Goal: Information Seeking & Learning: Find contact information

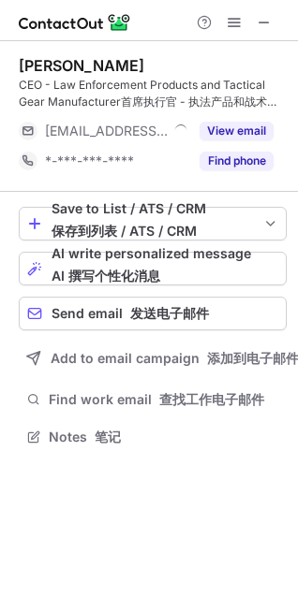
scroll to position [424, 298]
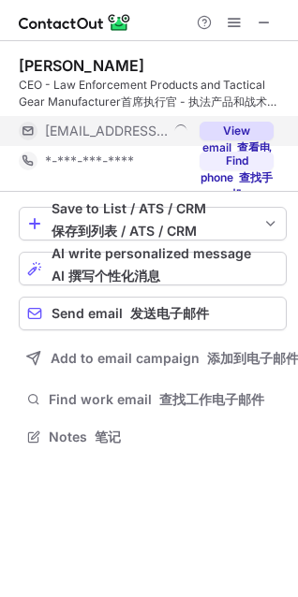
click at [214, 127] on button "View email 查看电子邮件" at bounding box center [236, 131] width 74 height 19
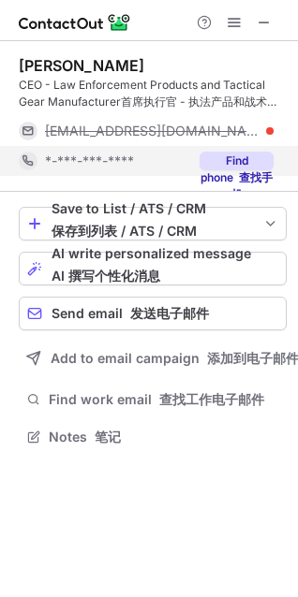
click at [171, 160] on div "*-***-***-****" at bounding box center [116, 161] width 143 height 17
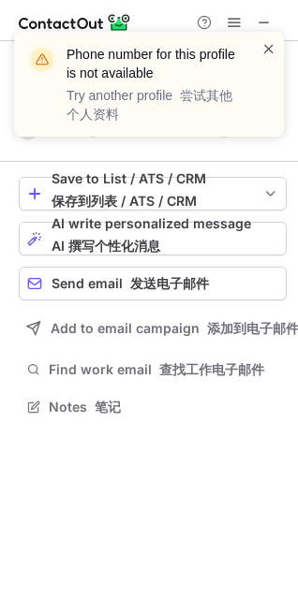
scroll to position [394, 298]
click at [275, 51] on span at bounding box center [268, 48] width 15 height 19
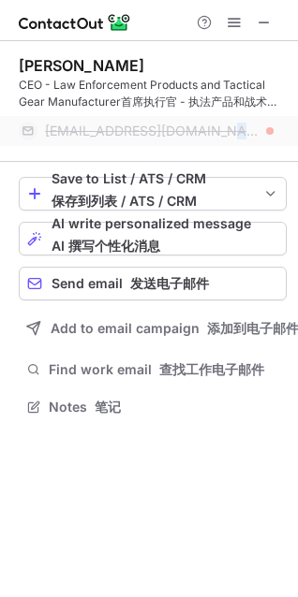
click at [199, 129] on span "ondrej@euro-security.info" at bounding box center [152, 131] width 214 height 17
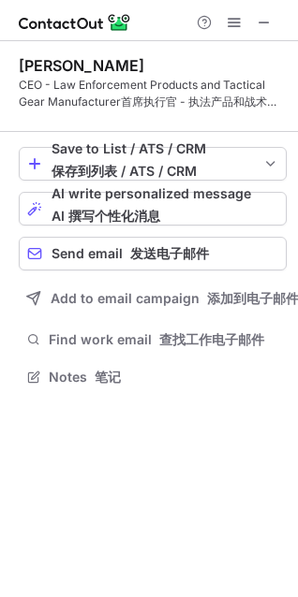
scroll to position [364, 298]
click at [271, 26] on button at bounding box center [264, 22] width 22 height 22
click at [154, 101] on div "CEO - Law Enforcement Products and Tactical Gear Manufacturer首席执行官 - 执法产品和战术装备制…" at bounding box center [153, 94] width 268 height 34
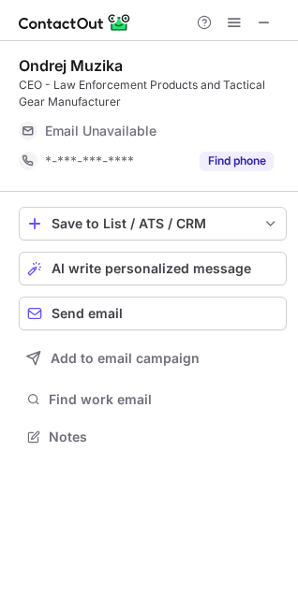
scroll to position [424, 298]
click at [167, 113] on div "Ondrej Muzika CEO - Law Enforcement Products and Tactical Gear Manufacturer Ema…" at bounding box center [153, 116] width 268 height 120
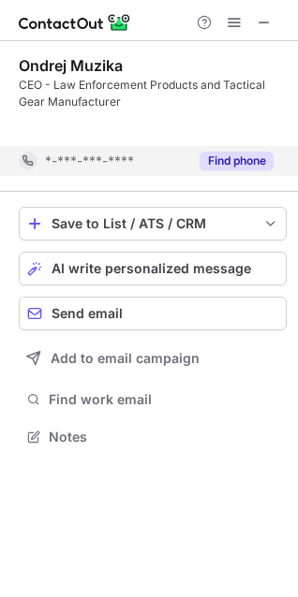
scroll to position [394, 298]
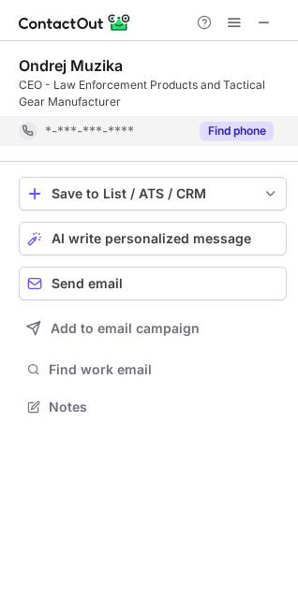
click at [227, 140] on div "Find phone" at bounding box center [230, 131] width 85 height 30
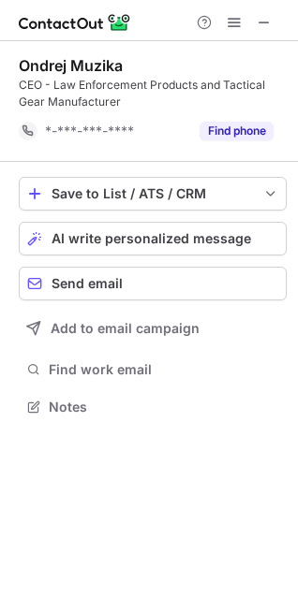
scroll to position [9, 9]
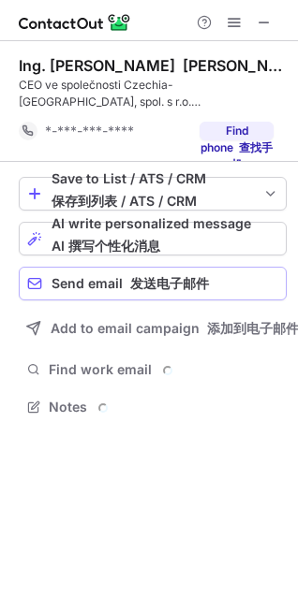
scroll to position [409, 298]
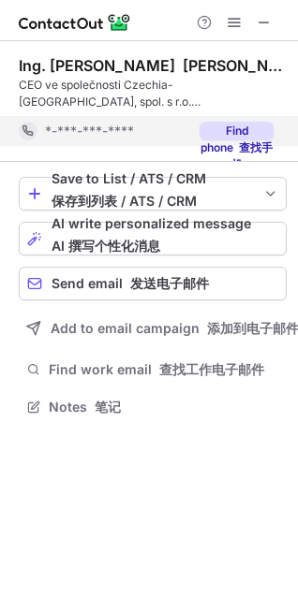
click at [166, 134] on div "*-***-***-****" at bounding box center [103, 131] width 169 height 30
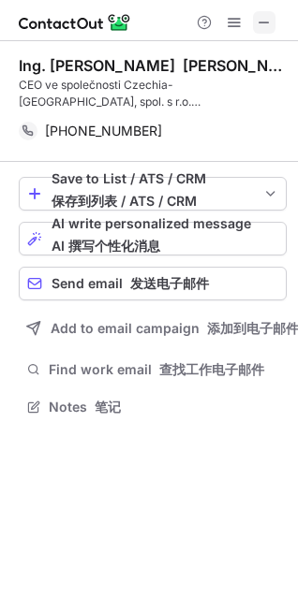
click at [265, 25] on span at bounding box center [264, 22] width 15 height 15
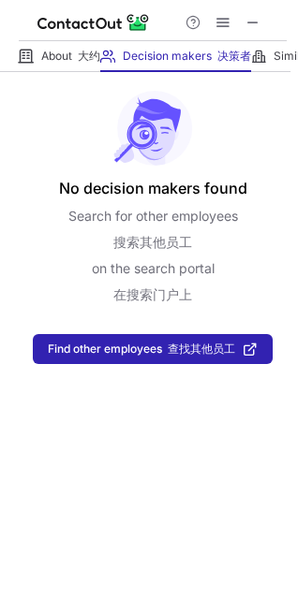
click at [68, 72] on div "No decision makers found Search for other employees 搜索其他员工 on the search portal…" at bounding box center [149, 218] width 298 height 292
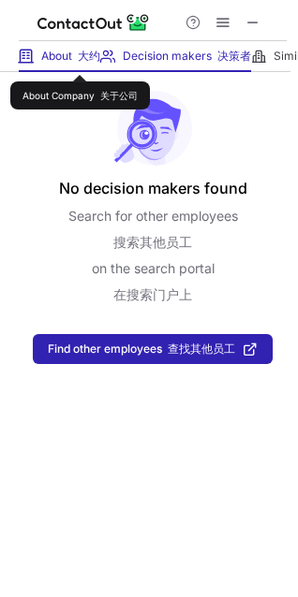
click at [65, 58] on span "About 大约" at bounding box center [70, 56] width 59 height 15
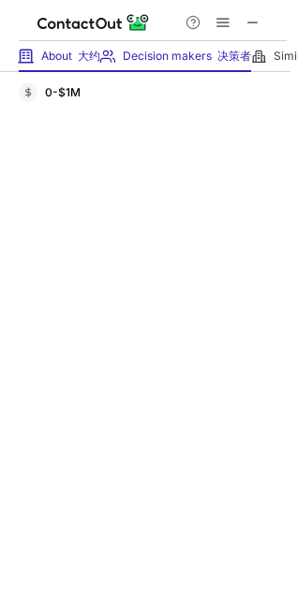
click at [150, 65] on div "Decision makers 决策者 View Employees" at bounding box center [175, 56] width 151 height 31
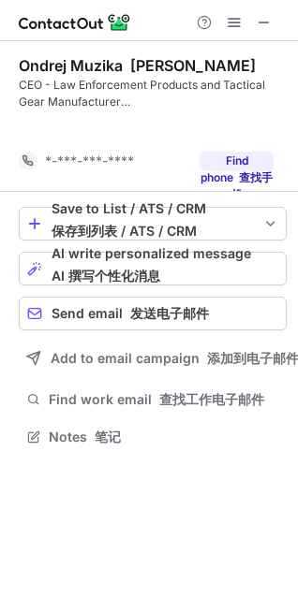
scroll to position [394, 298]
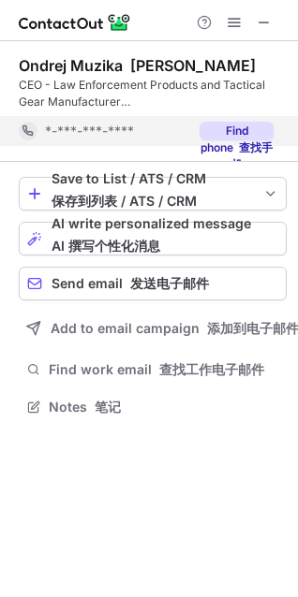
click at [228, 126] on button "Find phone 查找手机" at bounding box center [236, 131] width 74 height 19
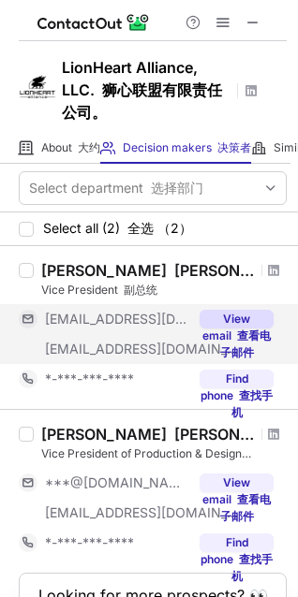
click at [229, 329] on button "View email 查看电子邮件" at bounding box center [236, 319] width 74 height 19
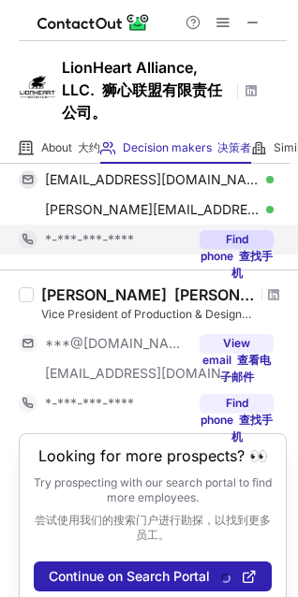
scroll to position [163, 0]
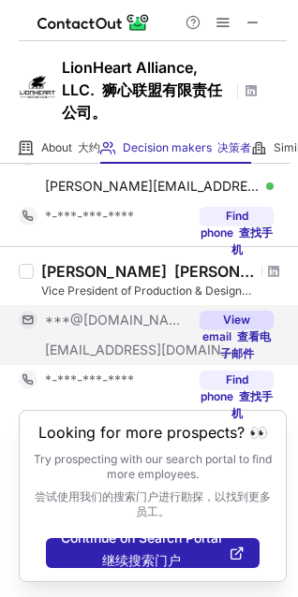
click at [233, 321] on button "View email 查看电子邮件" at bounding box center [236, 320] width 74 height 19
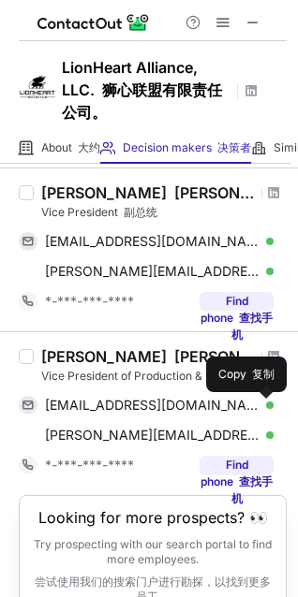
scroll to position [0, 0]
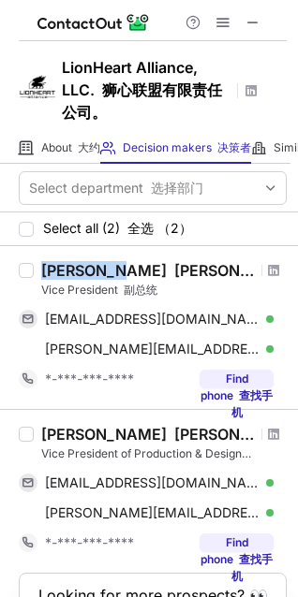
drag, startPoint x: 43, startPoint y: 271, endPoint x: 120, endPoint y: 266, distance: 76.9
click at [120, 266] on div "Dan Cowan 丹·考恩" at bounding box center [148, 270] width 214 height 19
copy div "Dan Cowan"
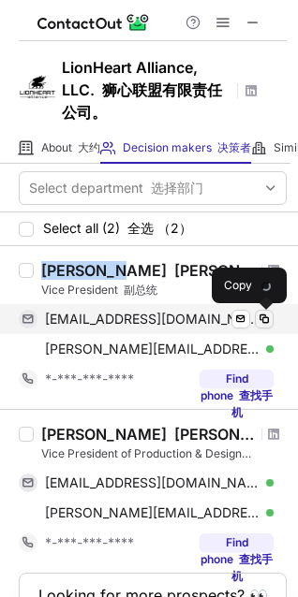
click at [257, 313] on span at bounding box center [264, 319] width 15 height 15
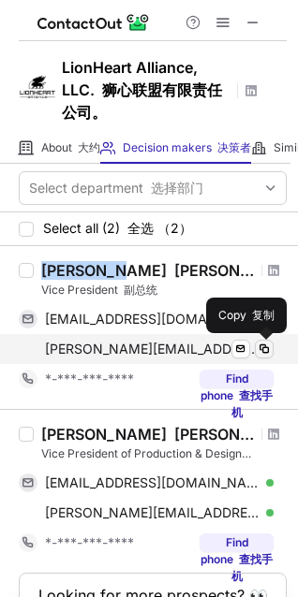
click at [265, 349] on span at bounding box center [264, 349] width 15 height 15
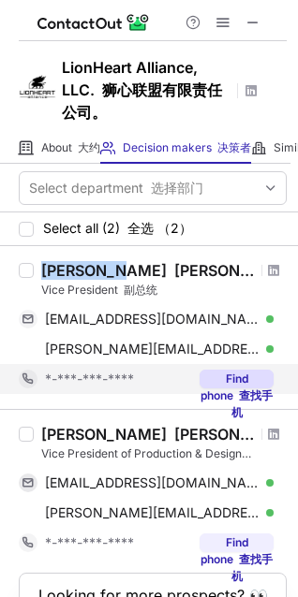
click at [224, 375] on button "Find phone 查找手机" at bounding box center [236, 379] width 74 height 19
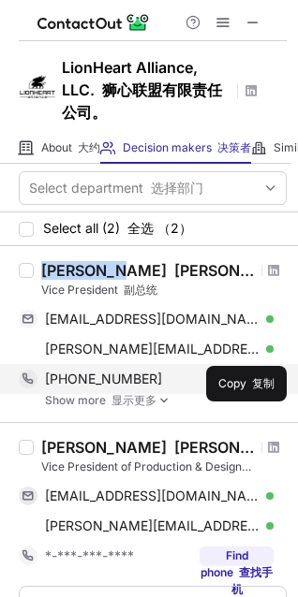
click at [267, 378] on span at bounding box center [264, 379] width 15 height 15
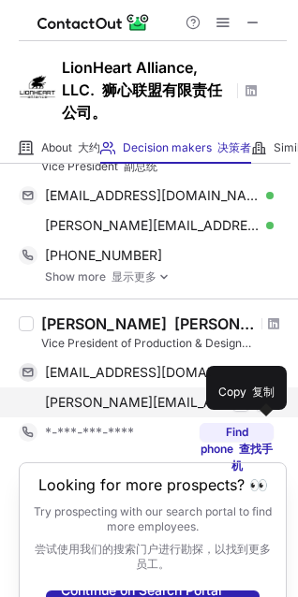
scroll to position [176, 0]
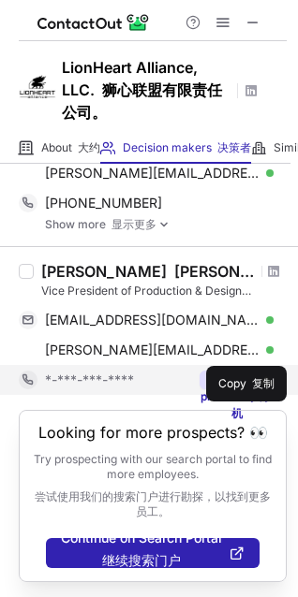
click at [175, 381] on div "*-***-***-****" at bounding box center [116, 380] width 143 height 17
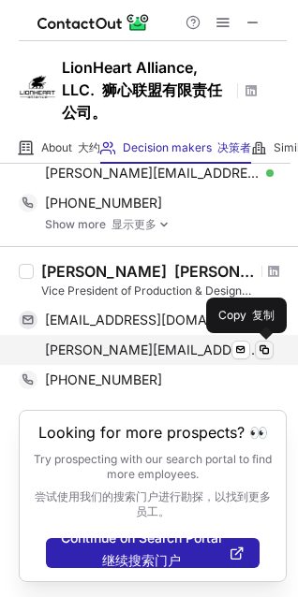
click at [259, 346] on span at bounding box center [264, 350] width 15 height 15
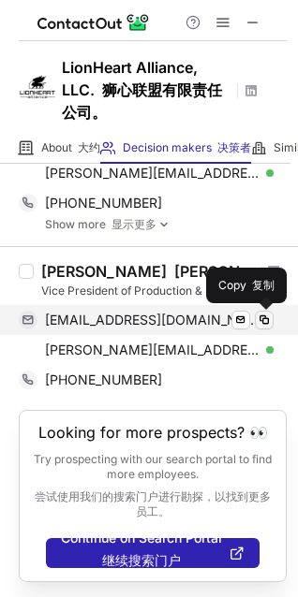
click at [267, 318] on span at bounding box center [264, 320] width 15 height 15
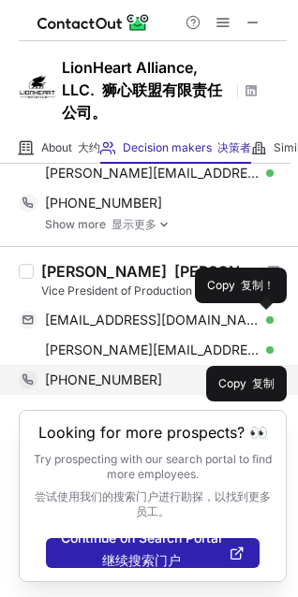
click at [262, 378] on span at bounding box center [264, 380] width 15 height 15
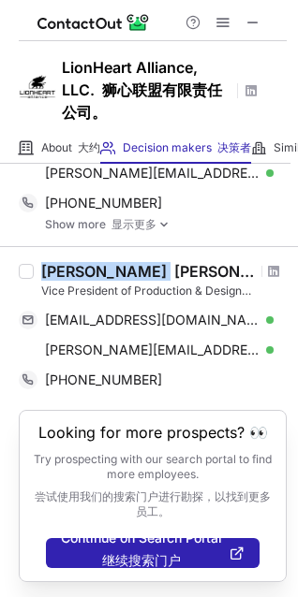
drag, startPoint x: 41, startPoint y: 267, endPoint x: 159, endPoint y: 279, distance: 118.6
click at [159, 279] on div "John Mcconnell 约翰·麦康奈尔" at bounding box center [148, 271] width 214 height 19
copy div "John Mcconnell"
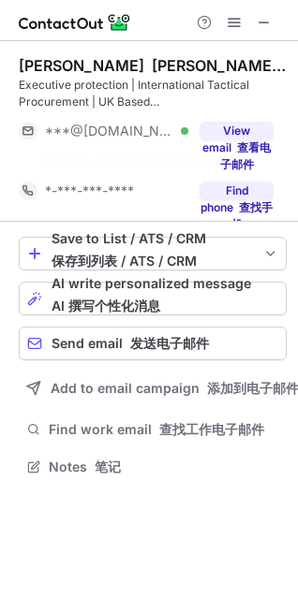
scroll to position [424, 298]
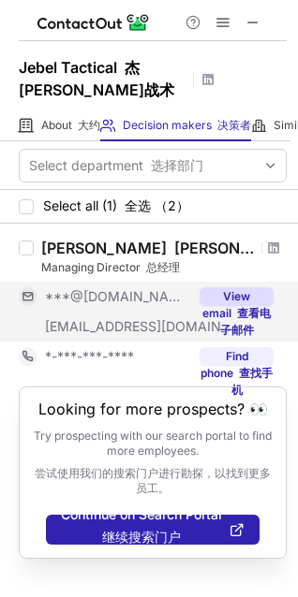
click at [220, 290] on button "View email 查看电子邮件" at bounding box center [236, 296] width 74 height 19
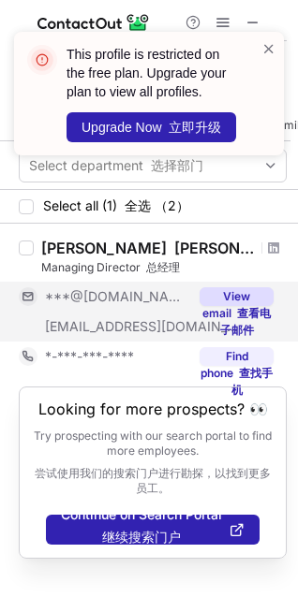
click at [200, 300] on font "@gmail.com" at bounding box center [261, 296] width 123 height 16
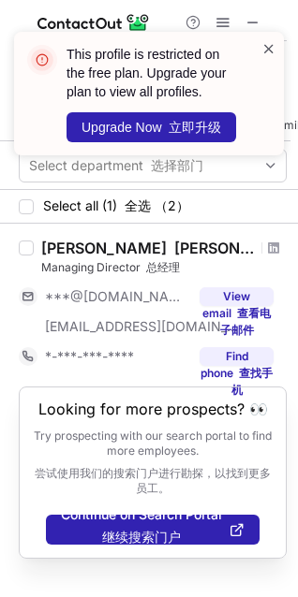
click at [265, 46] on span at bounding box center [268, 48] width 15 height 19
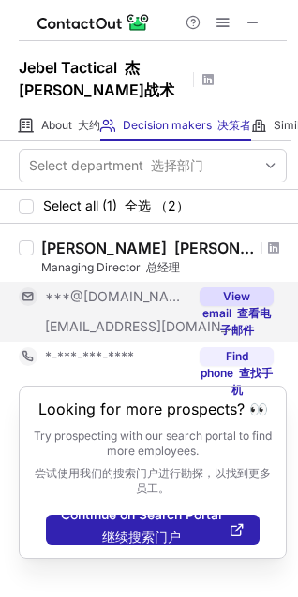
click at [155, 330] on span "***@jebeltactical.com @jebeltactical.com" at bounding box center [142, 326] width 195 height 17
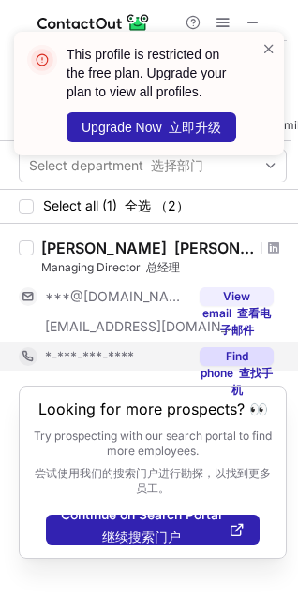
click at [140, 355] on div "*-***-***-****" at bounding box center [116, 356] width 143 height 17
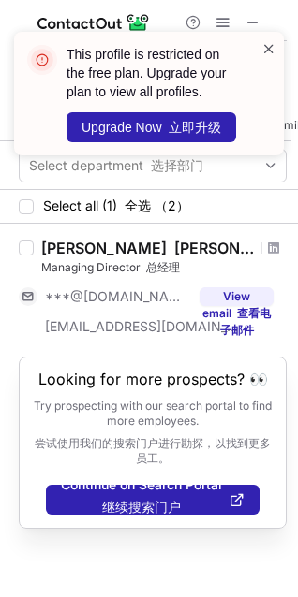
click at [263, 43] on span at bounding box center [268, 48] width 15 height 19
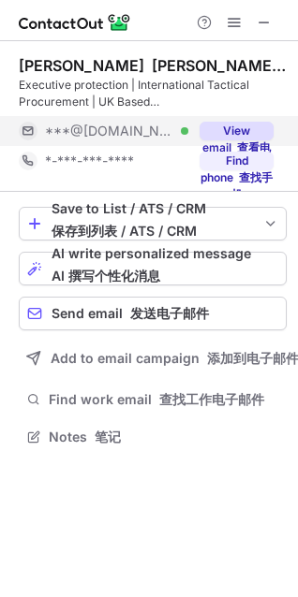
click at [140, 138] on span "***@hotmail.co.uk @hotmail.co.uk" at bounding box center [109, 131] width 129 height 17
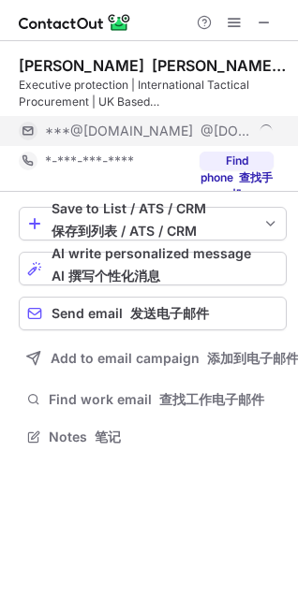
scroll to position [454, 298]
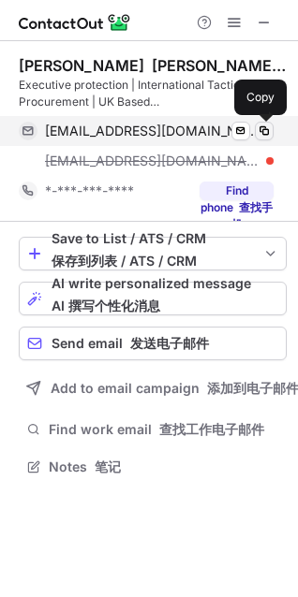
click at [264, 133] on span at bounding box center [264, 131] width 15 height 15
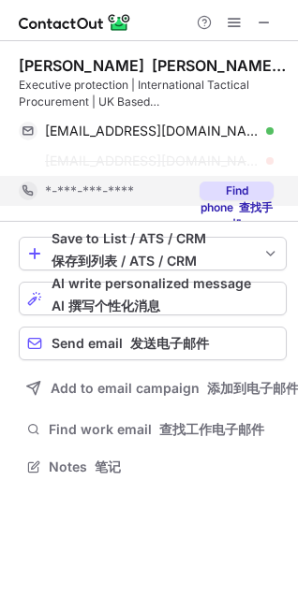
click at [215, 187] on button "Find phone 查找手机" at bounding box center [236, 191] width 74 height 19
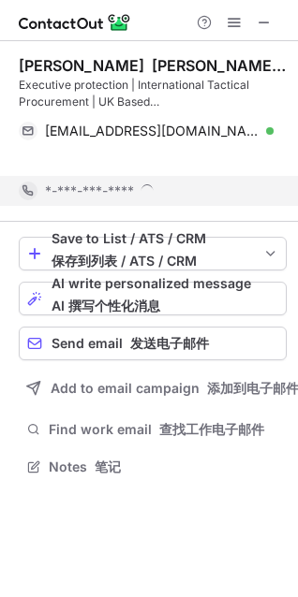
scroll to position [424, 298]
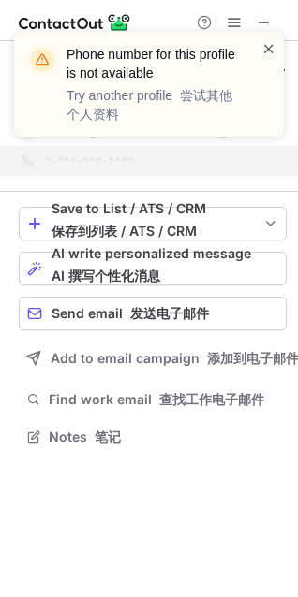
click at [268, 52] on span at bounding box center [268, 48] width 15 height 19
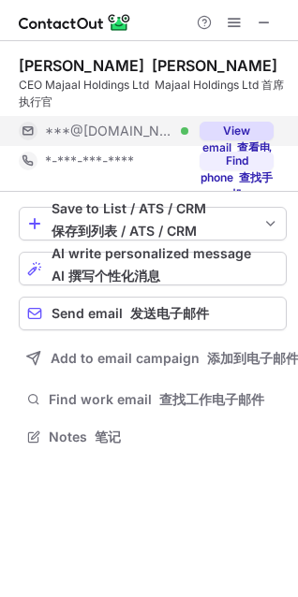
click at [193, 136] on font at bounding box center [196, 131] width 7 height 16
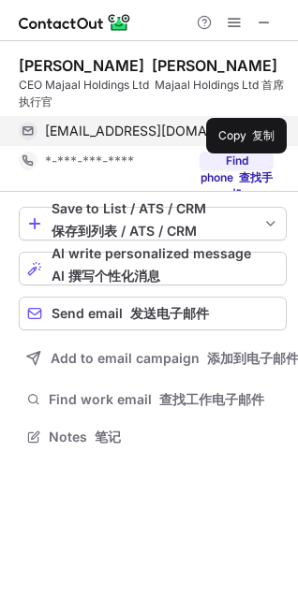
click at [263, 126] on span at bounding box center [264, 131] width 15 height 15
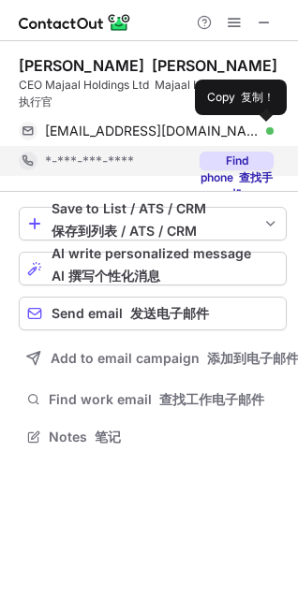
click at [224, 162] on button "Find phone 查找手机" at bounding box center [236, 161] width 74 height 19
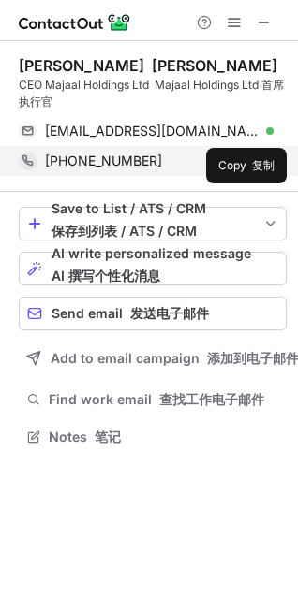
click at [272, 158] on button at bounding box center [264, 161] width 19 height 19
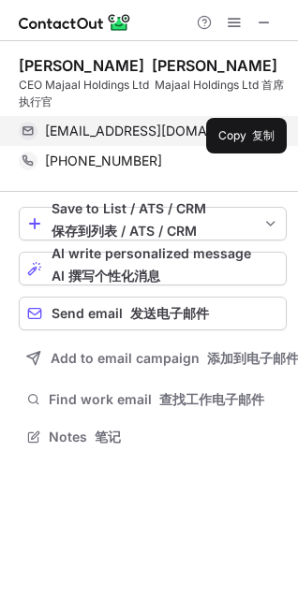
click at [269, 131] on span at bounding box center [264, 131] width 15 height 15
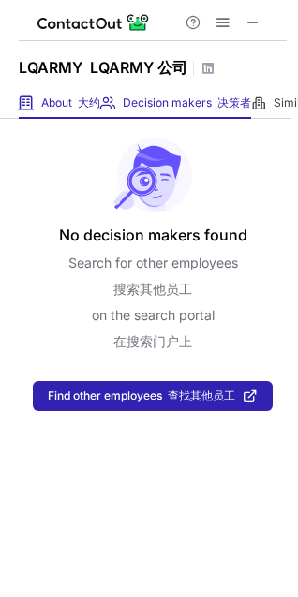
click at [80, 113] on div "About 大约 About Company" at bounding box center [59, 103] width 81 height 31
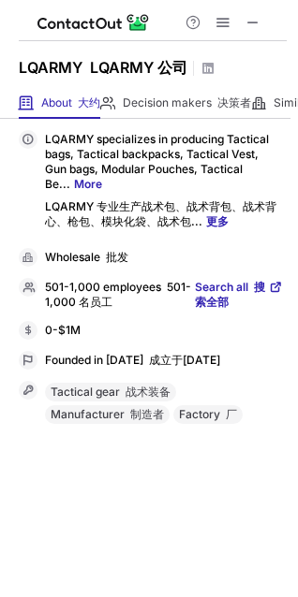
click at [220, 219] on link "更多" at bounding box center [217, 221] width 22 height 14
click at [216, 221] on link "更多" at bounding box center [217, 221] width 22 height 14
click at [86, 187] on link "More" at bounding box center [88, 184] width 28 height 14
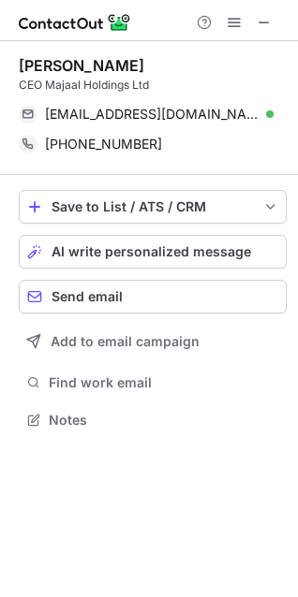
scroll to position [407, 298]
